Goal: Task Accomplishment & Management: Complete application form

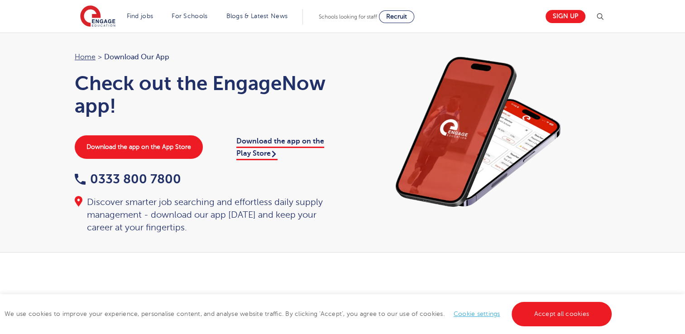
drag, startPoint x: 683, startPoint y: 54, endPoint x: 685, endPoint y: 86, distance: 32.6
click at [564, 17] on link "Sign up" at bounding box center [565, 16] width 40 height 13
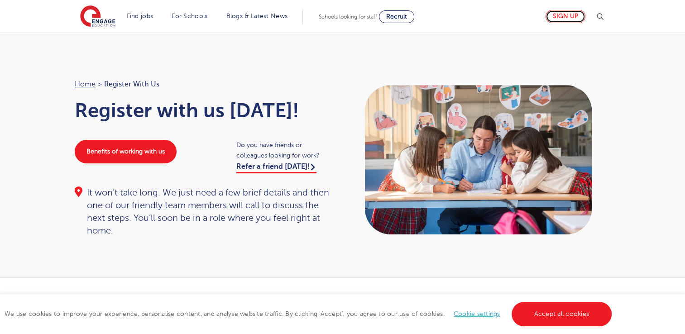
click at [559, 14] on link "Sign up" at bounding box center [565, 16] width 40 height 13
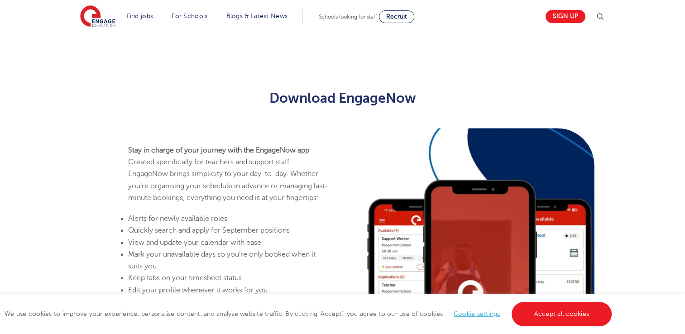
scroll to position [334, 0]
